Goal: Task Accomplishment & Management: Use online tool/utility

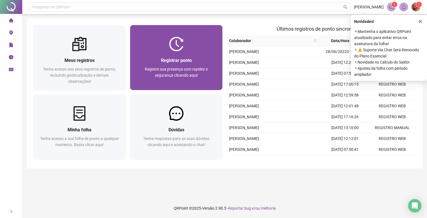
click at [199, 65] on div "Registrar ponto Registre sua presença com rapidez e segurança clicando aqui!" at bounding box center [176, 71] width 79 height 28
click at [182, 50] on img at bounding box center [176, 44] width 14 height 14
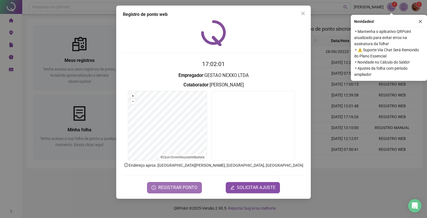
click at [180, 185] on span "REGISTRAR PONTO" at bounding box center [177, 187] width 39 height 7
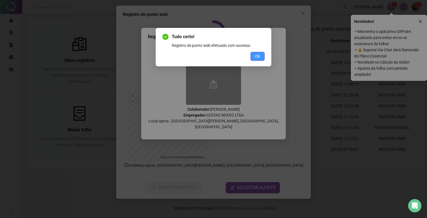
click at [260, 58] on span "OK" at bounding box center [257, 56] width 5 height 6
